Goal: Task Accomplishment & Management: Manage account settings

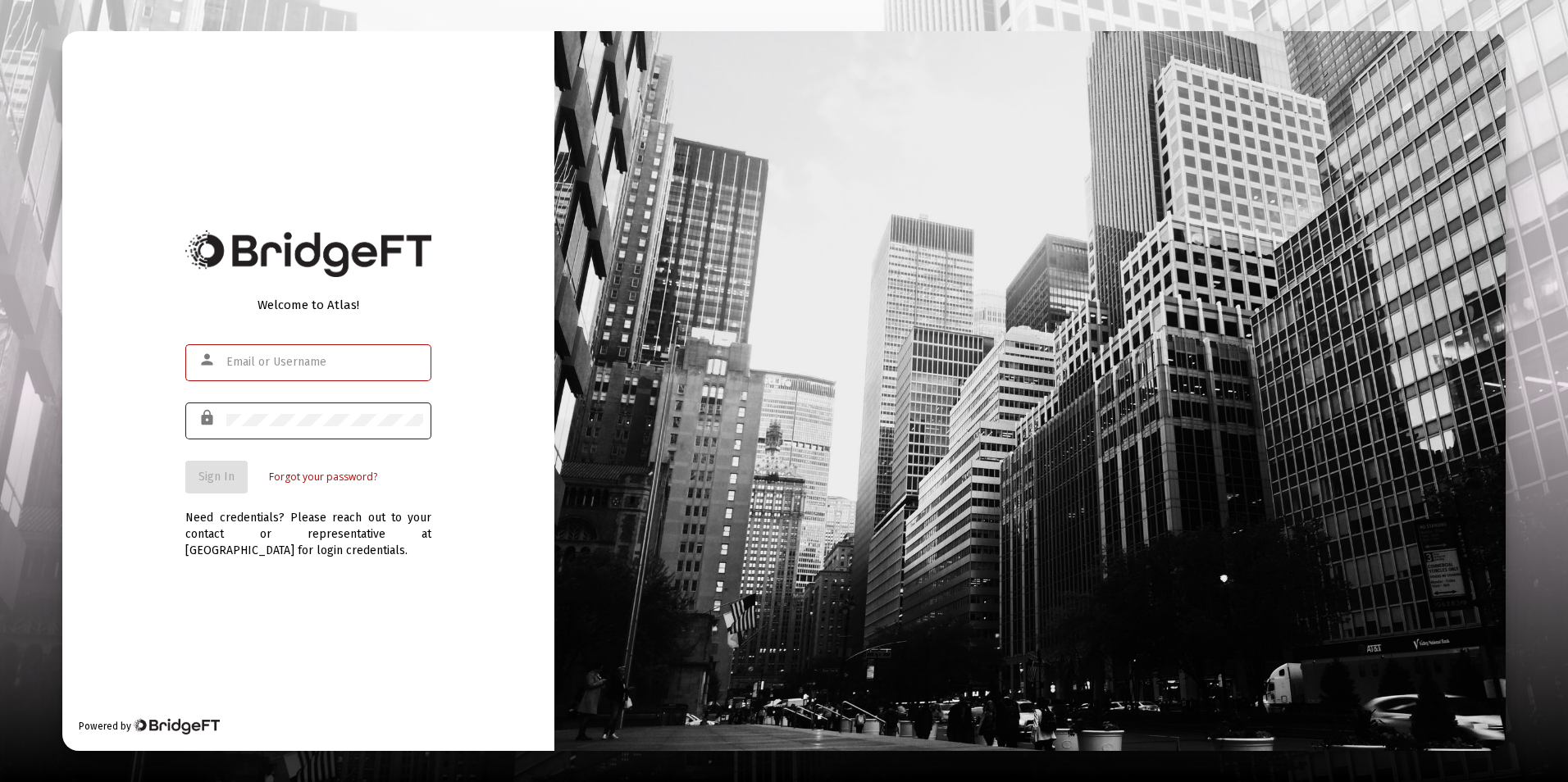
type input "[EMAIL_ADDRESS][DOMAIN_NAME]"
click at [221, 470] on span "Sign In" at bounding box center [216, 477] width 36 height 14
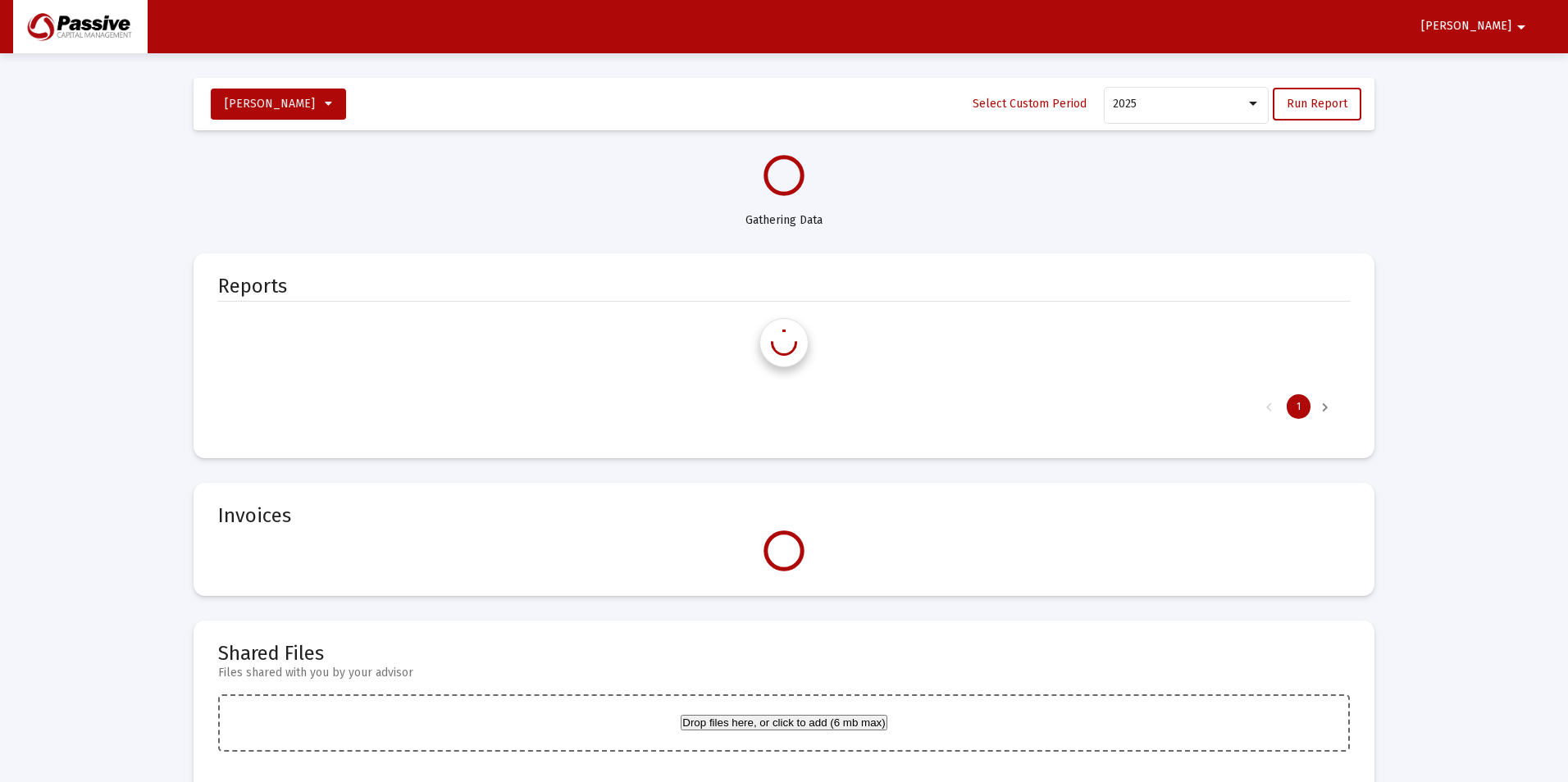
select select "View all"
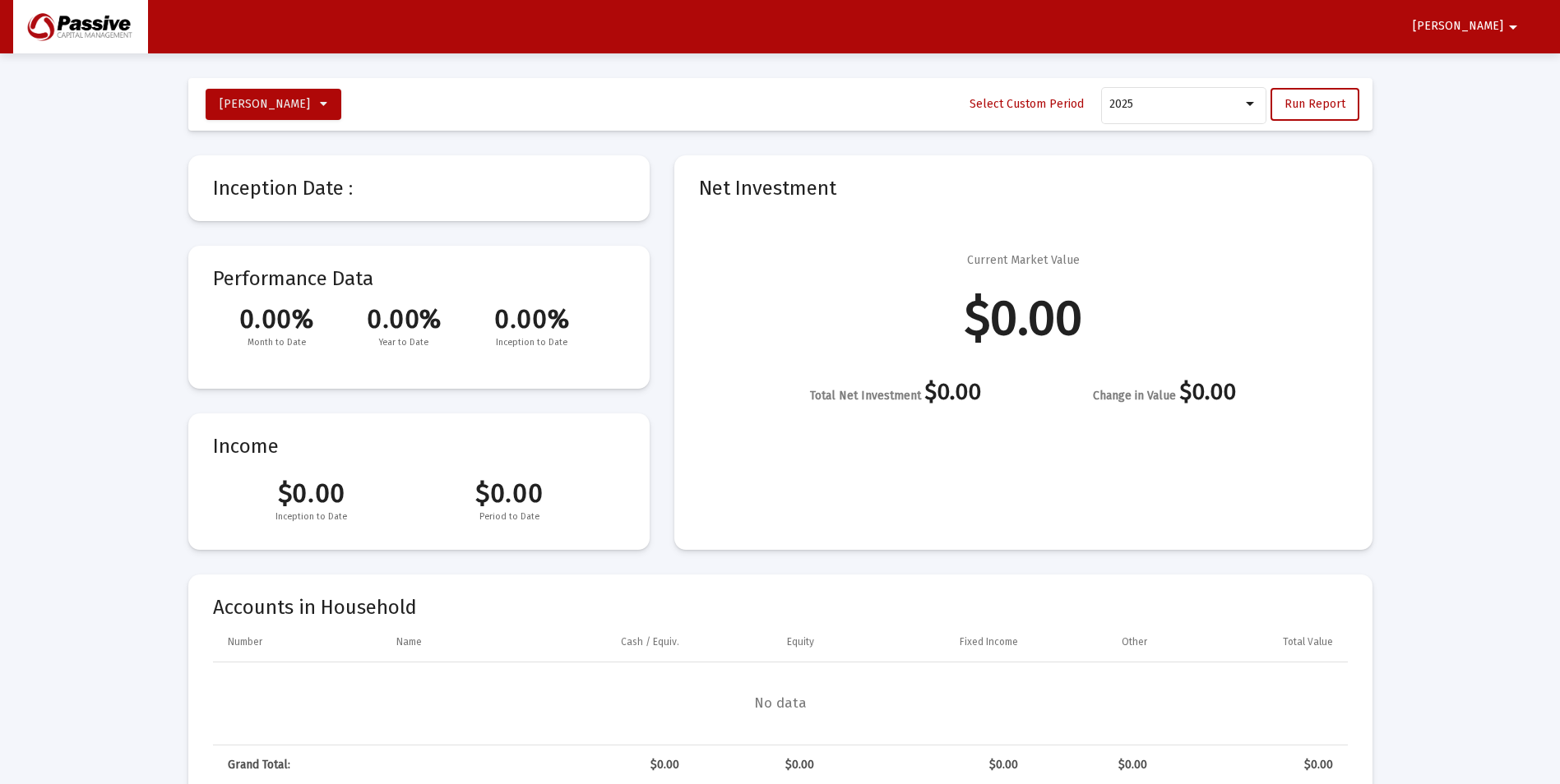
click at [1511, 25] on mat-icon "arrow_drop_down" at bounding box center [1513, 27] width 20 height 33
click at [1481, 69] on button "Logout" at bounding box center [1469, 70] width 92 height 39
